Goal: Task Accomplishment & Management: Use online tool/utility

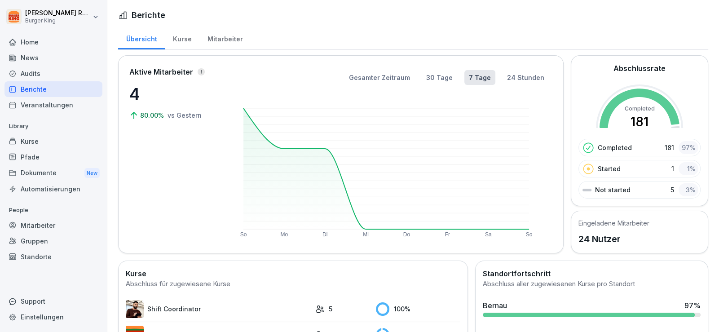
drag, startPoint x: 0, startPoint y: 0, endPoint x: 191, endPoint y: 141, distance: 237.6
click at [191, 141] on div "Aktive Mitarbeiter 4 80.00% vs Gestern" at bounding box center [174, 155] width 90 height 176
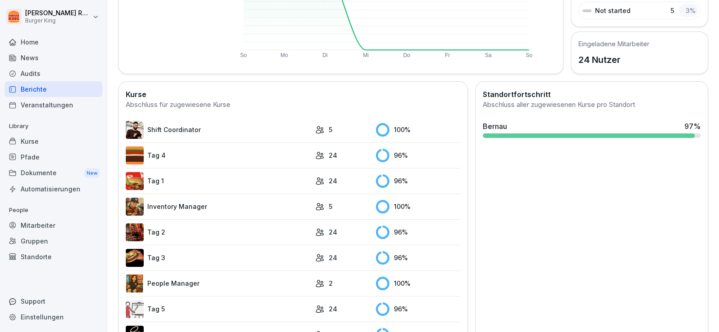
scroll to position [214, 0]
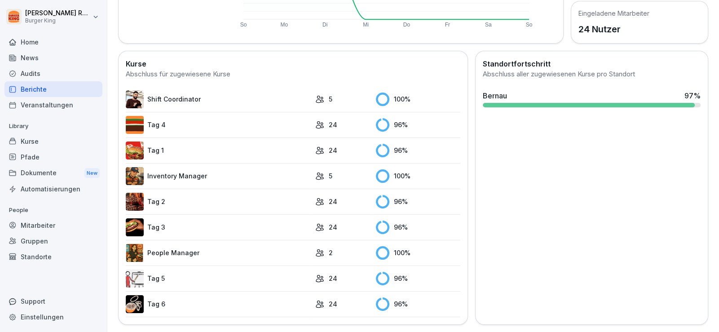
click at [33, 65] on div "News" at bounding box center [53, 58] width 98 height 16
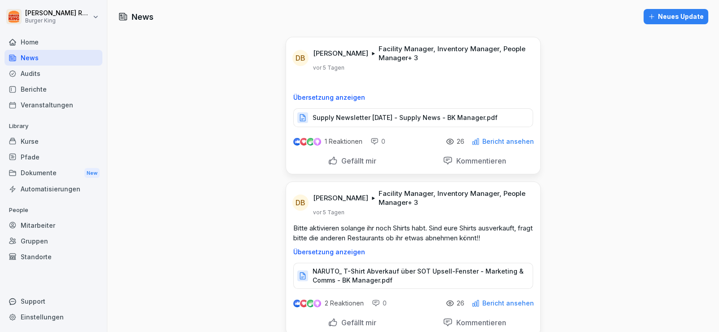
click at [62, 85] on div "Berichte" at bounding box center [53, 89] width 98 height 16
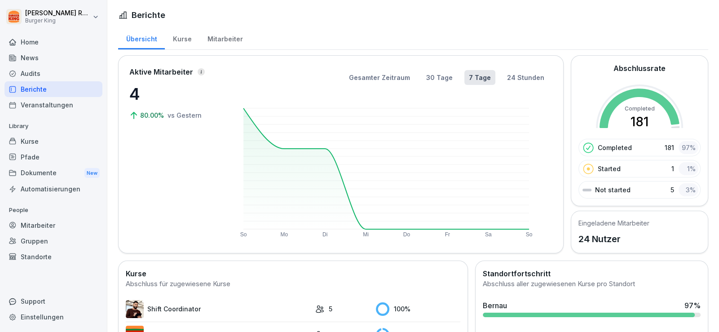
click at [219, 37] on div "Mitarbeiter" at bounding box center [225, 38] width 51 height 23
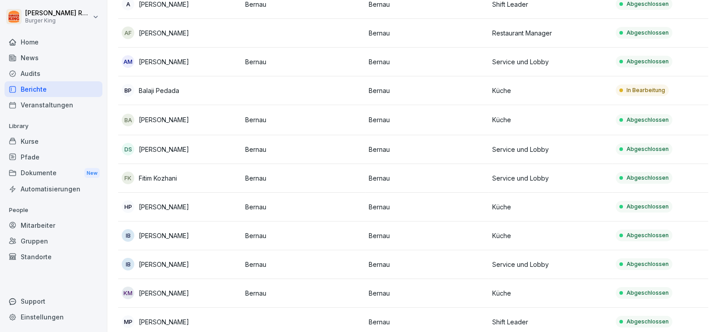
scroll to position [179, 0]
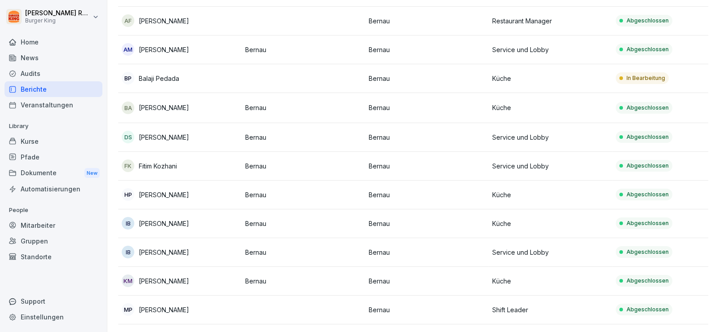
click at [213, 80] on div "BP Balaji Pedada" at bounding box center [180, 78] width 116 height 13
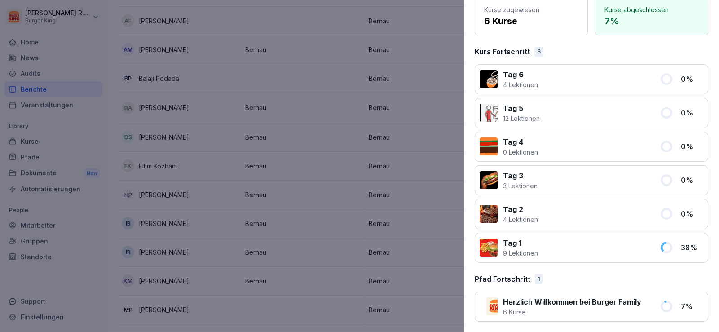
scroll to position [0, 0]
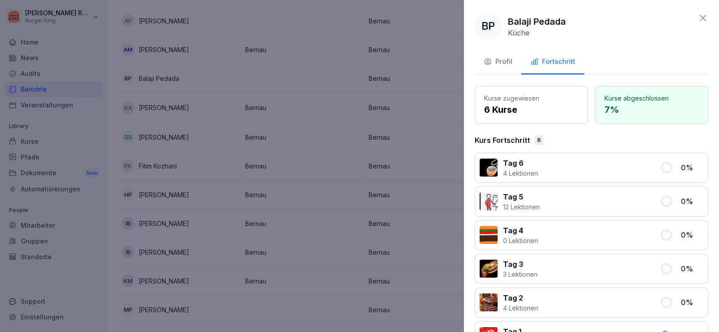
click at [496, 61] on div "Profil" at bounding box center [498, 62] width 29 height 10
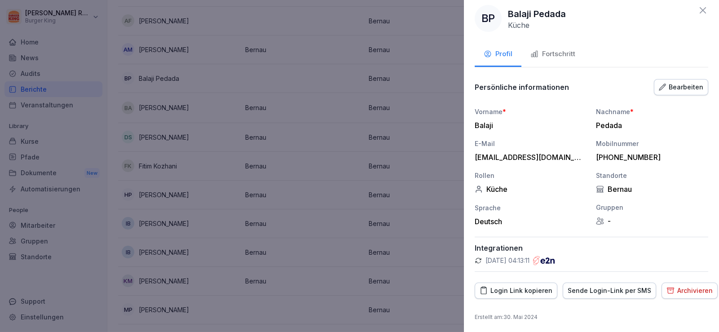
scroll to position [9, 0]
click at [505, 287] on div "Login Link kopieren" at bounding box center [516, 290] width 73 height 10
click at [524, 289] on div "Login Link kopieren" at bounding box center [516, 290] width 73 height 10
